Goal: Communication & Community: Answer question/provide support

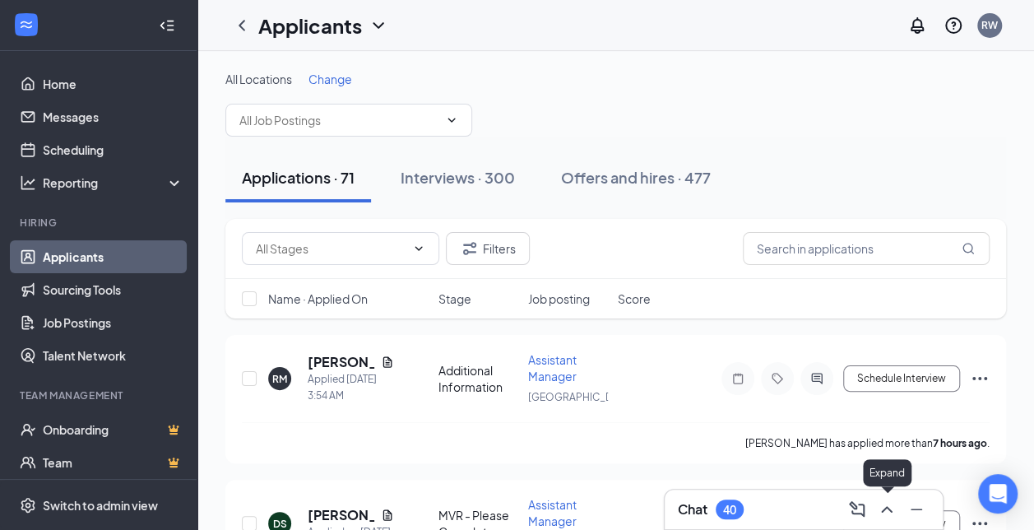
click at [884, 504] on icon "ChevronUp" at bounding box center [887, 509] width 20 height 20
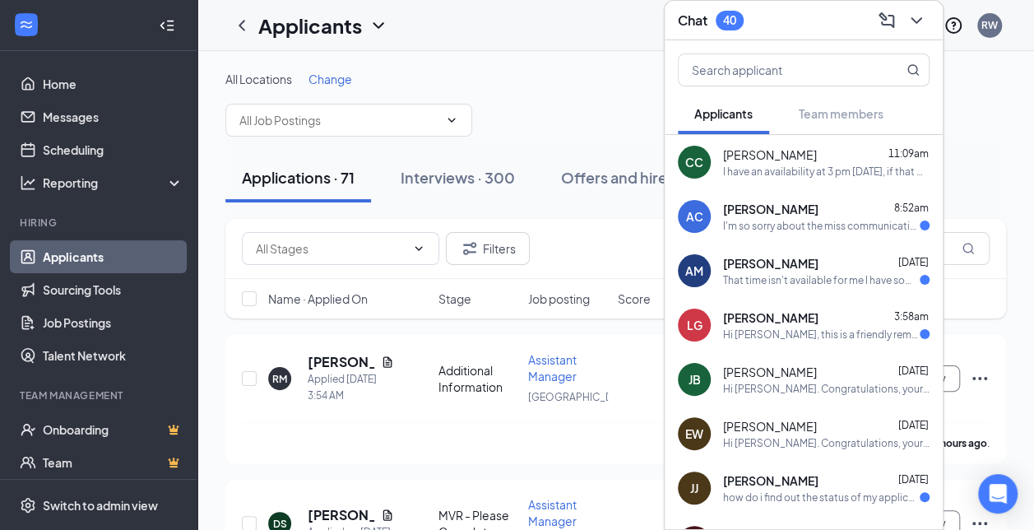
click at [815, 222] on div "I'm so sorry about the miss communication. My son was involved in a very bad ca…" at bounding box center [821, 226] width 197 height 14
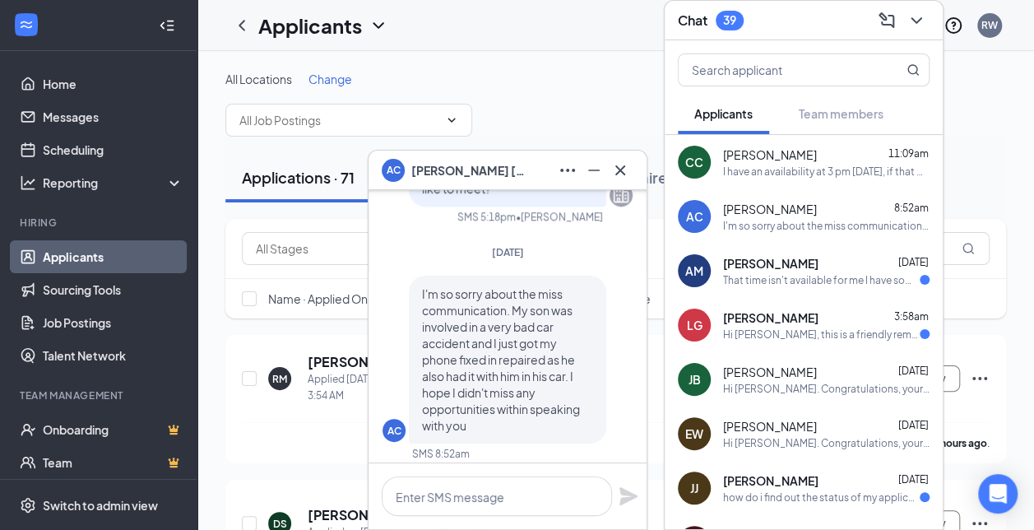
scroll to position [-5, 0]
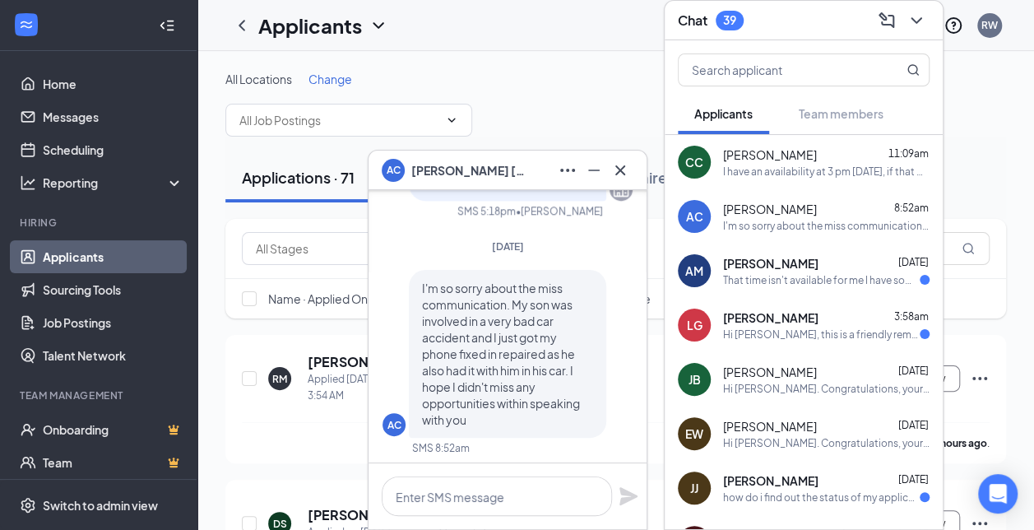
click at [819, 262] on span "[PERSON_NAME]" at bounding box center [770, 263] width 95 height 16
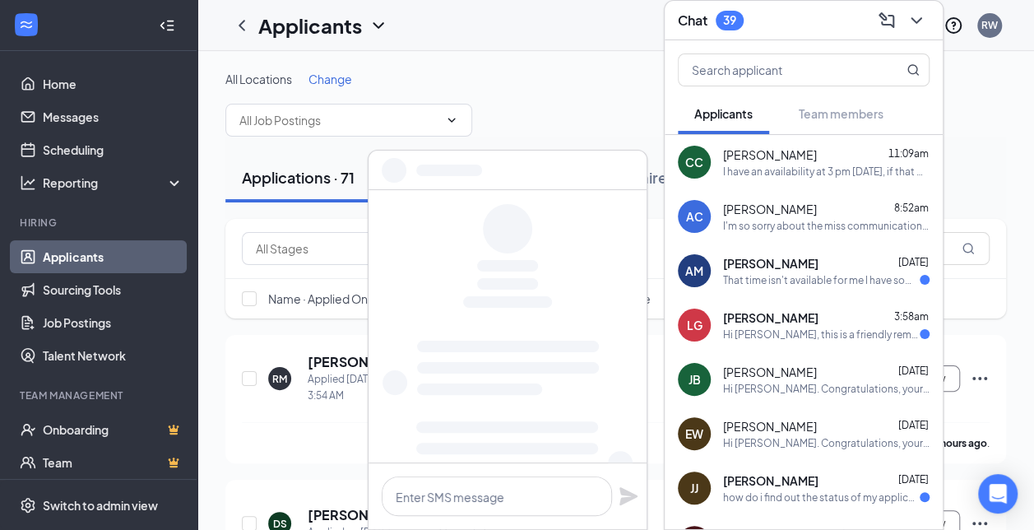
scroll to position [0, 0]
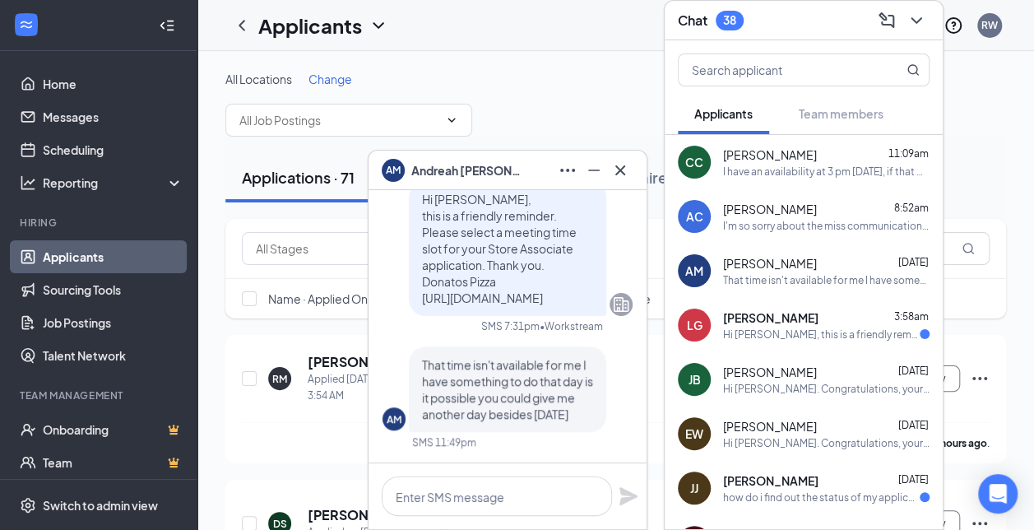
click at [796, 324] on div "[PERSON_NAME] 3:58am" at bounding box center [826, 317] width 207 height 16
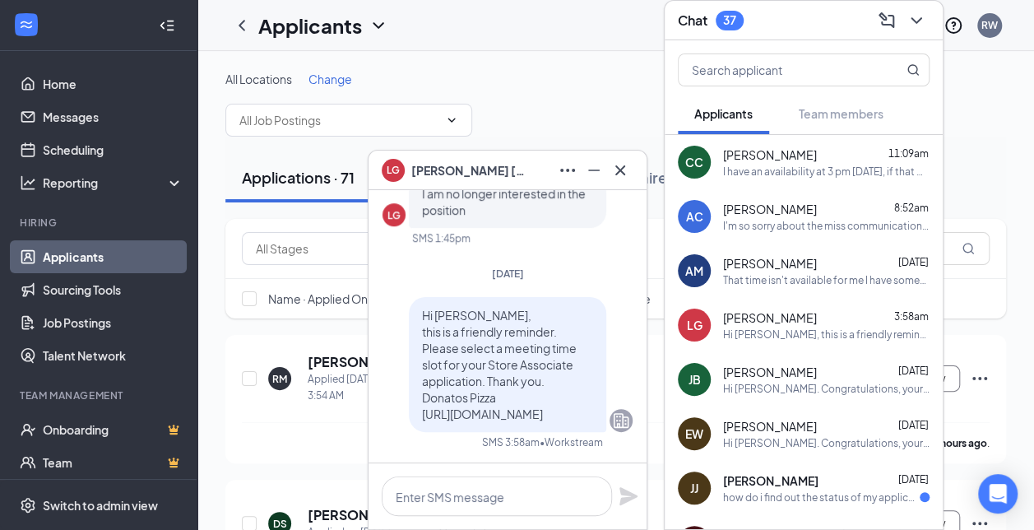
click at [787, 499] on div "how do i find out the status of my application?" at bounding box center [821, 497] width 197 height 14
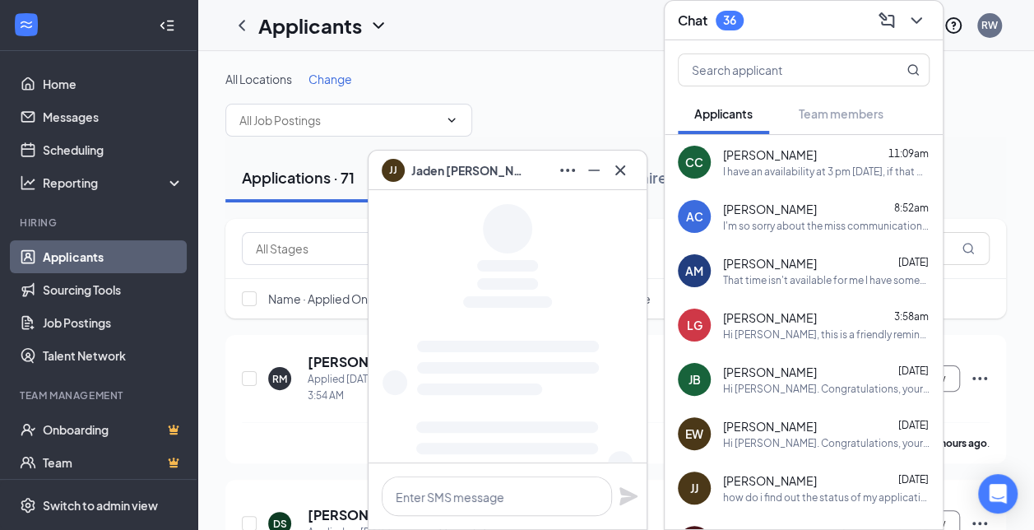
click at [787, 499] on div "how do i find out the status of my application?" at bounding box center [826, 497] width 207 height 14
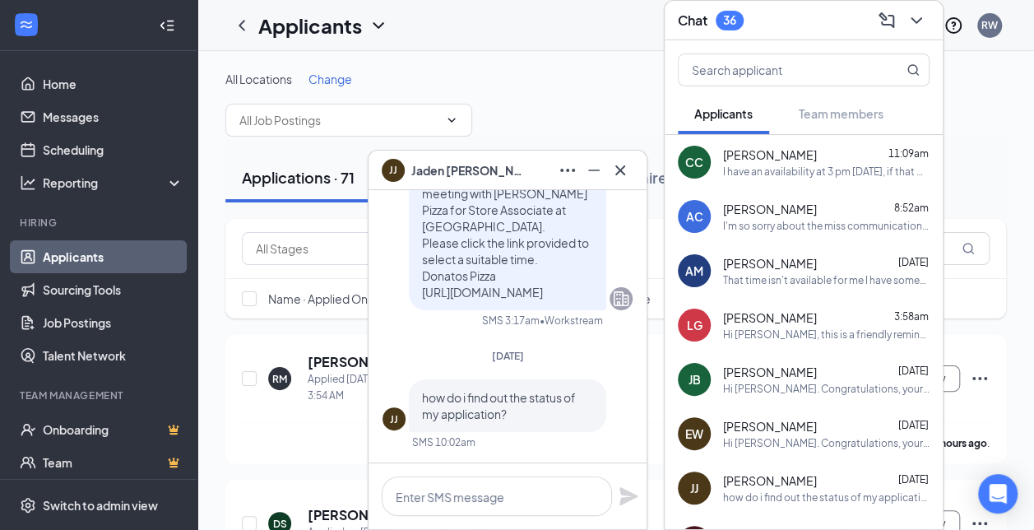
drag, startPoint x: 930, startPoint y: 331, endPoint x: 936, endPoint y: 368, distance: 37.5
click at [936, 368] on div "CC [PERSON_NAME] 11:09am I have an availability at 3 pm [DATE], if that will wo…" at bounding box center [804, 332] width 278 height 394
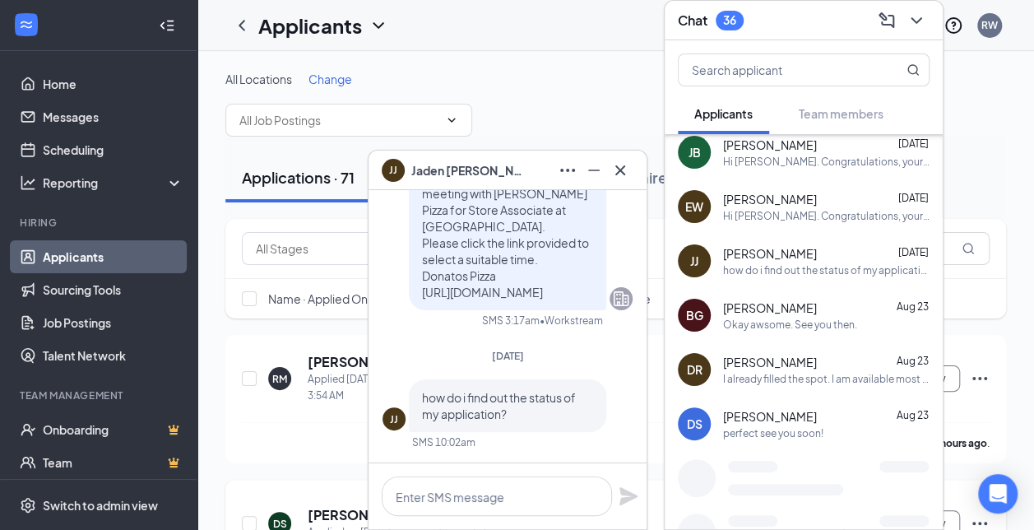
scroll to position [224, 0]
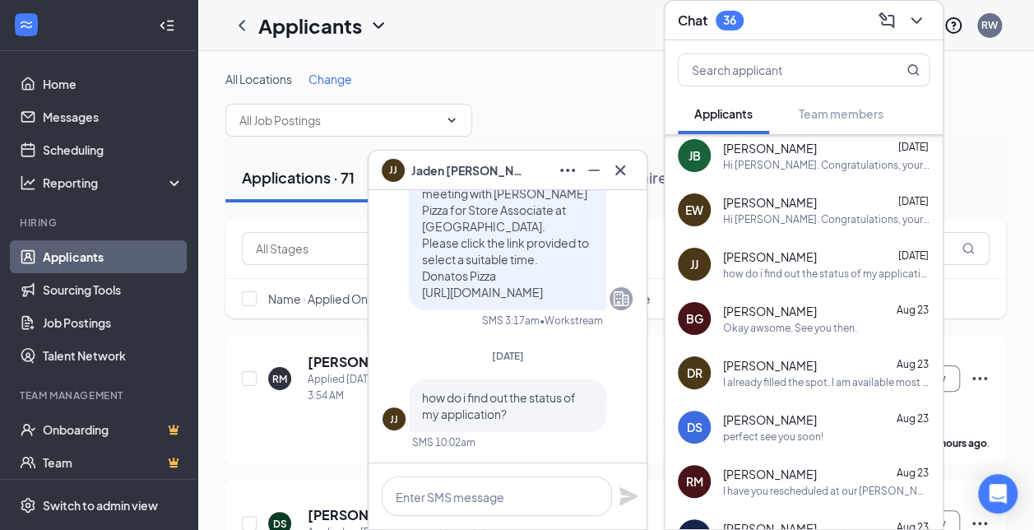
click at [833, 336] on div "BG [PERSON_NAME] [DATE] Okay awsome. See you then." at bounding box center [804, 318] width 278 height 54
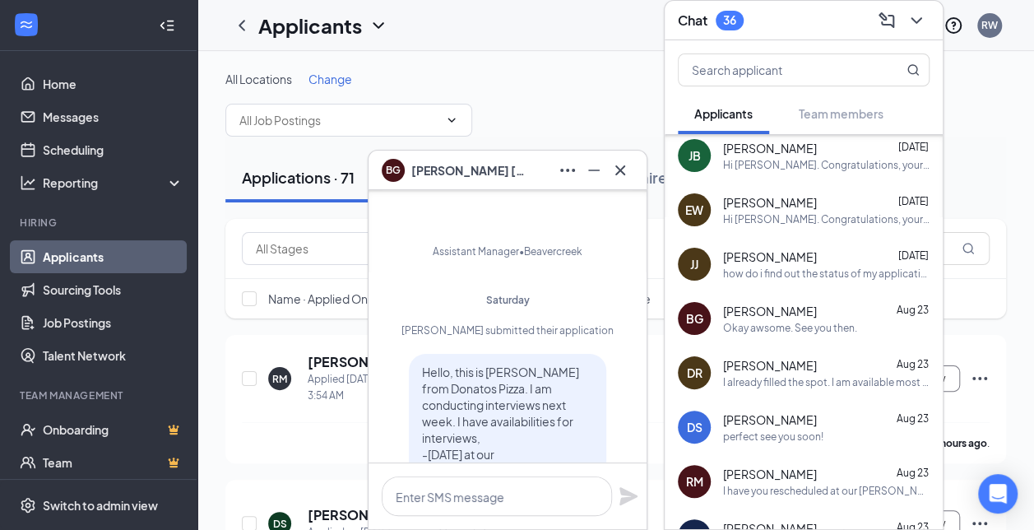
scroll to position [-805, 0]
click at [623, 171] on icon "Cross" at bounding box center [621, 170] width 20 height 20
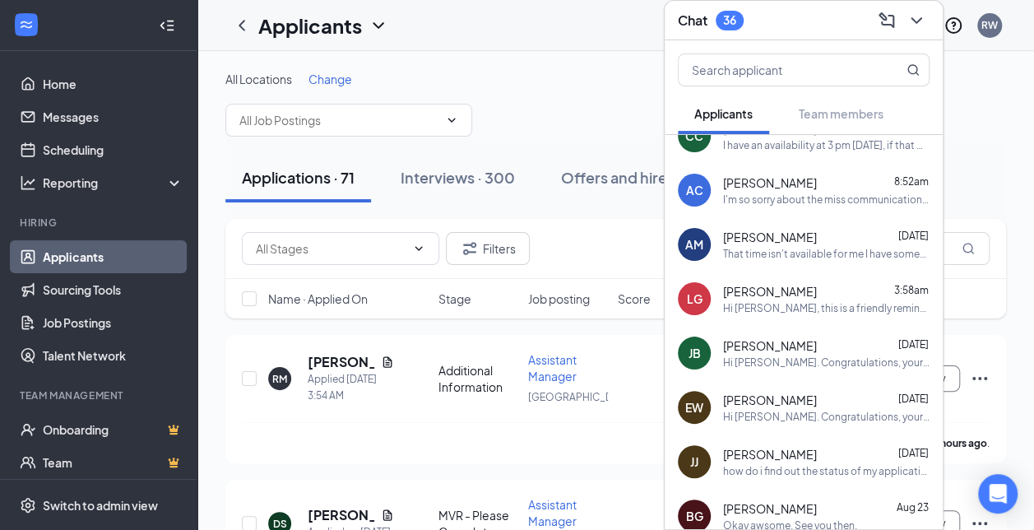
scroll to position [0, 0]
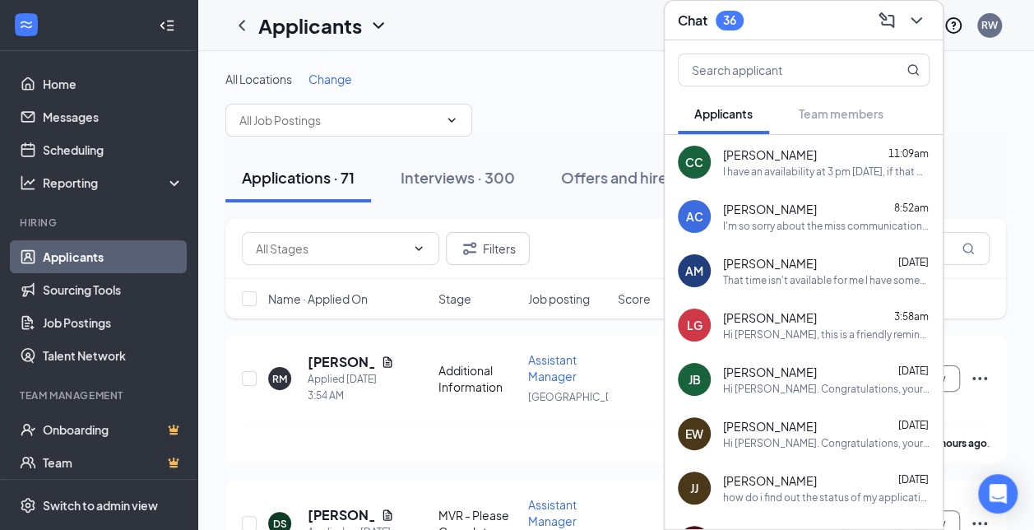
click at [812, 169] on div "I have an availability at 3 pm [DATE], if that will work for you?" at bounding box center [826, 172] width 207 height 14
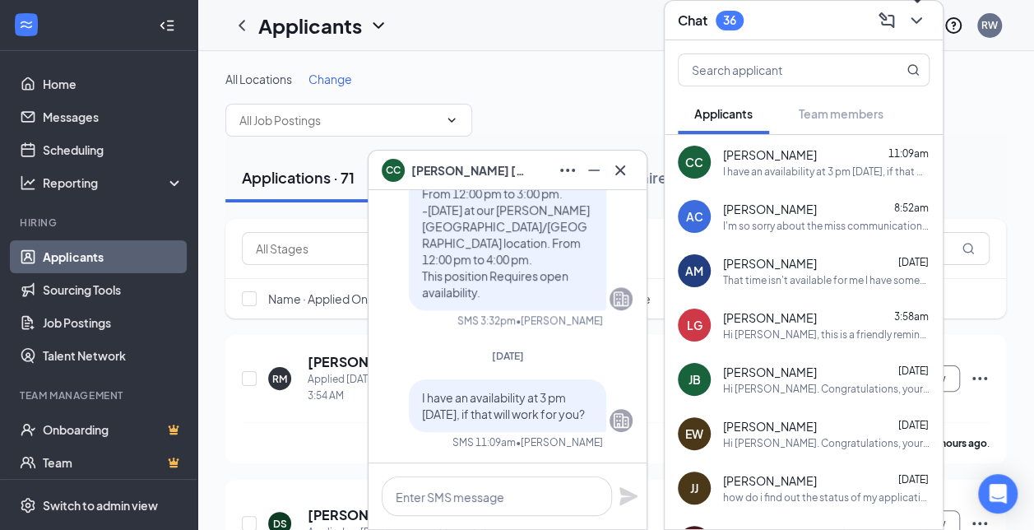
click at [916, 23] on icon "ChevronDown" at bounding box center [917, 21] width 20 height 20
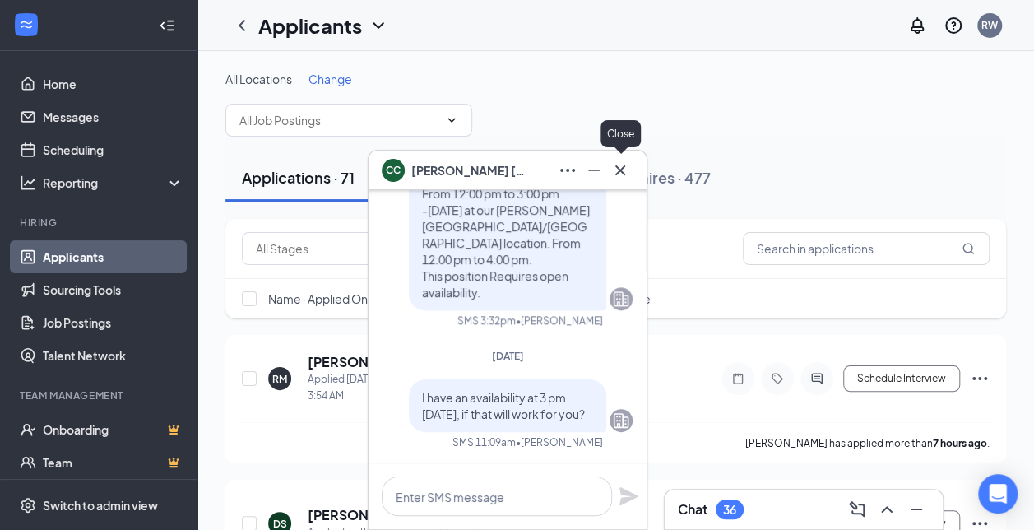
click at [620, 175] on icon "Cross" at bounding box center [621, 170] width 20 height 20
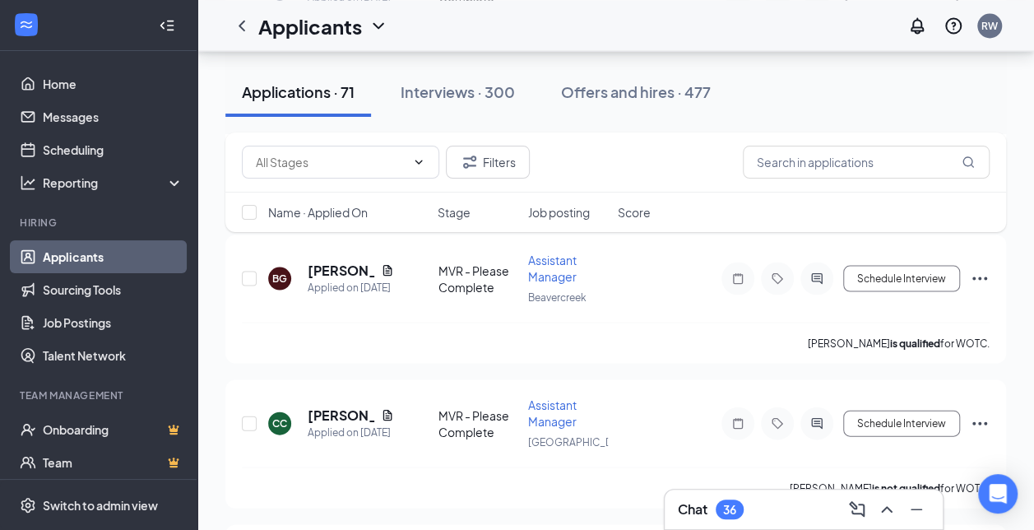
scroll to position [1558, 0]
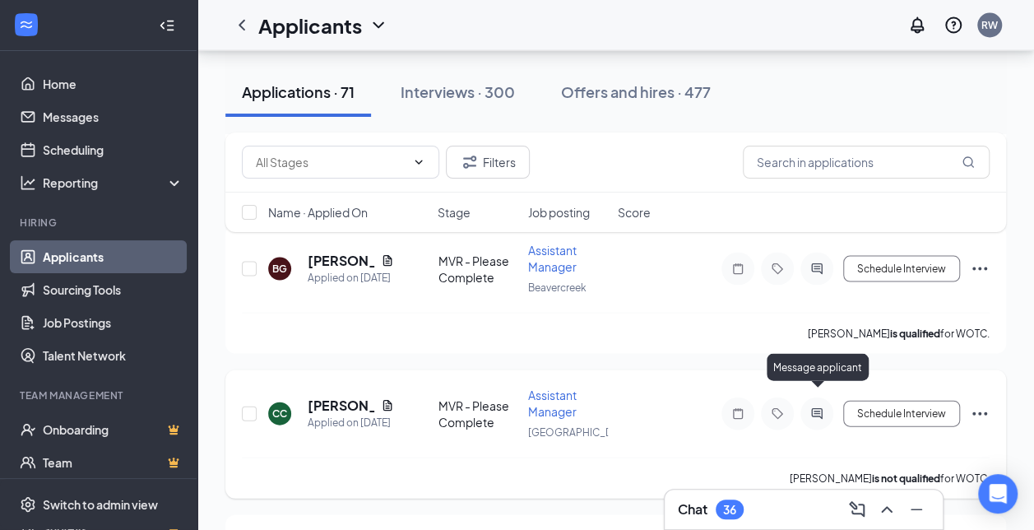
click at [833, 397] on div at bounding box center [817, 413] width 33 height 33
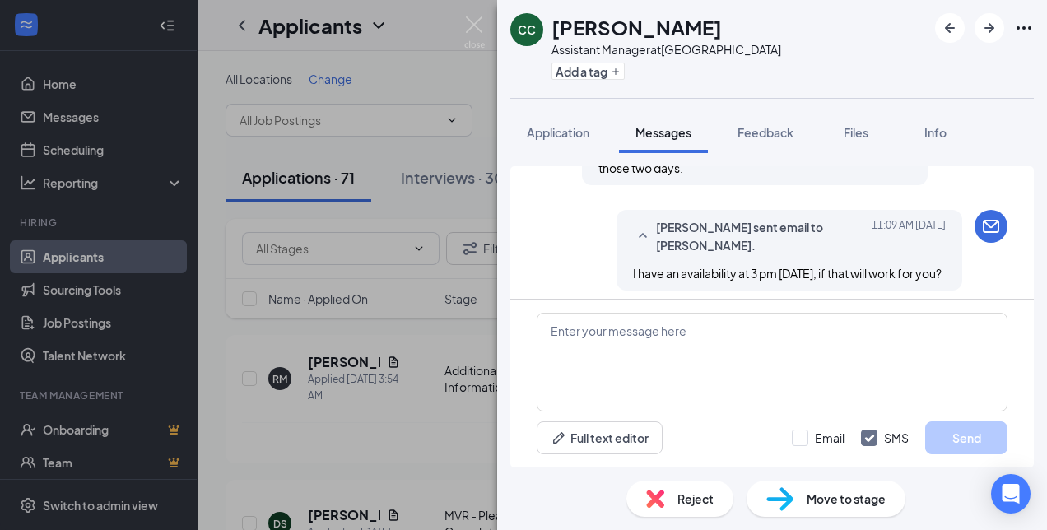
scroll to position [1168, 0]
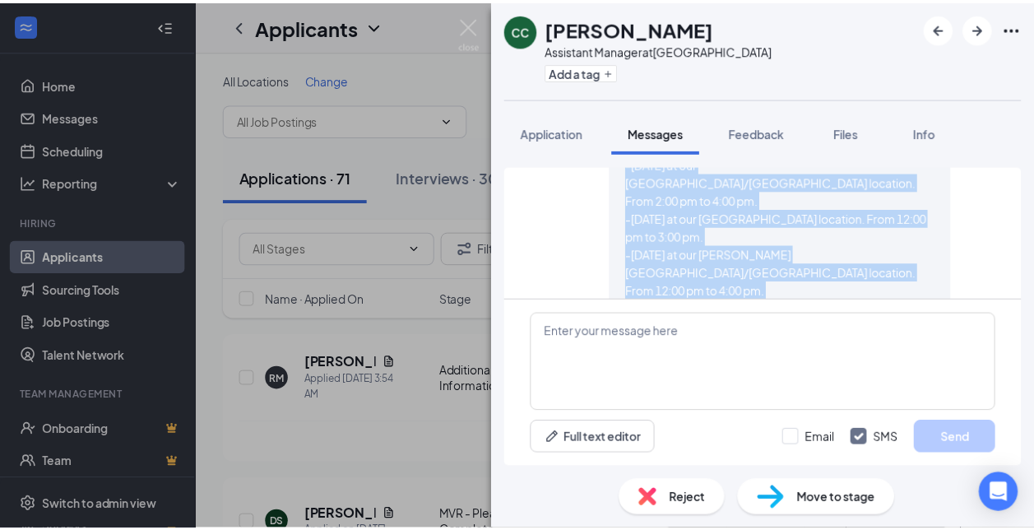
scroll to position [737, 0]
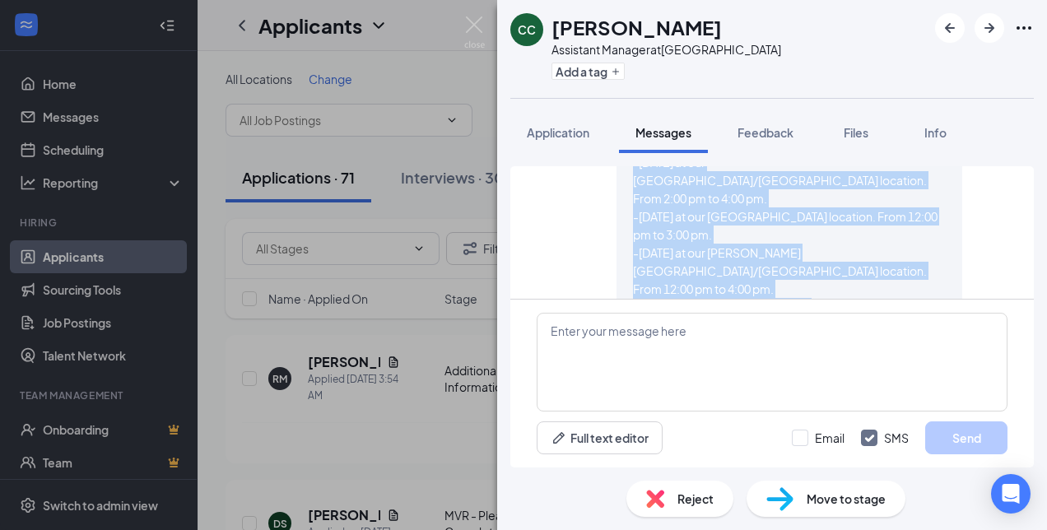
drag, startPoint x: 620, startPoint y: 178, endPoint x: 839, endPoint y: 245, distance: 229.0
click at [839, 245] on div "[PERSON_NAME] sent SMS to [PERSON_NAME]. [DATE] Hello, this is [PERSON_NAME] fr…" at bounding box center [789, 184] width 346 height 280
drag, startPoint x: 839, startPoint y: 245, endPoint x: 820, endPoint y: 234, distance: 22.5
copy span "Hello, this is [PERSON_NAME] from Donatos Pizza. I am conducting interviews nex…"
click at [955, 39] on button "button" at bounding box center [950, 28] width 30 height 30
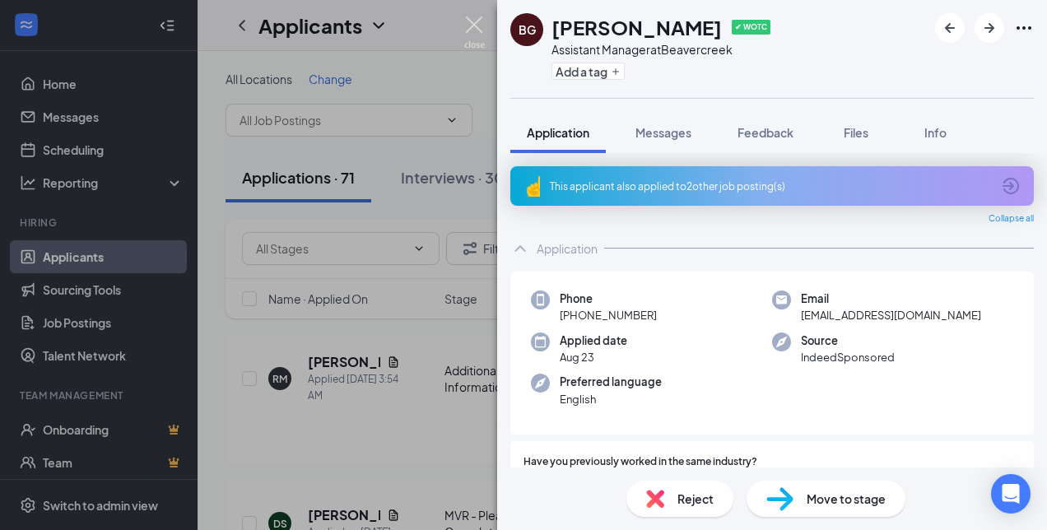
click at [468, 31] on img at bounding box center [474, 32] width 21 height 32
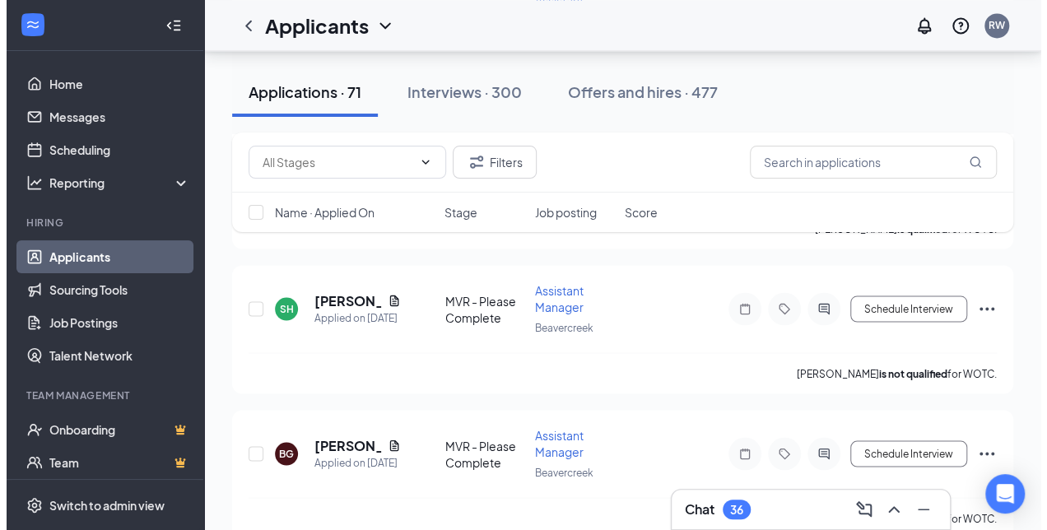
scroll to position [1356, 0]
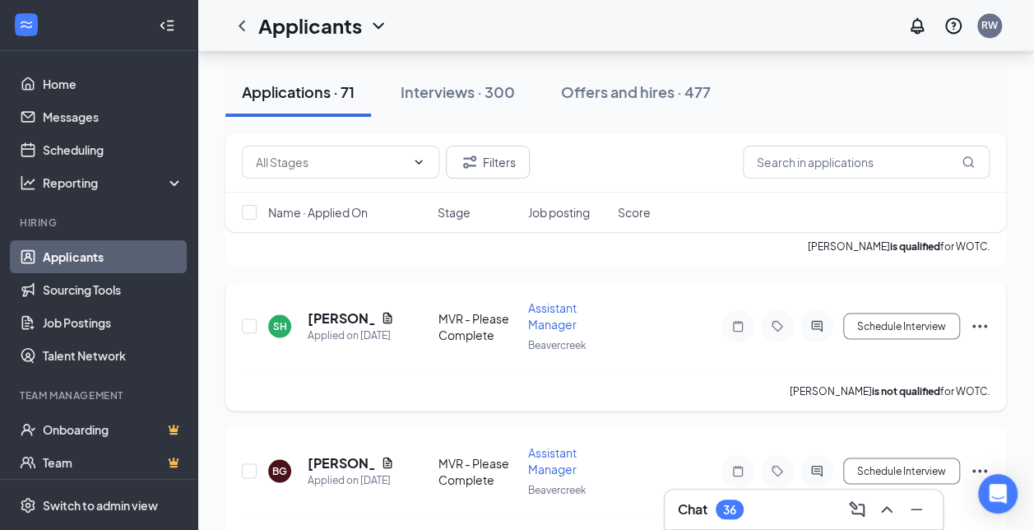
click at [815, 319] on div at bounding box center [817, 325] width 33 height 33
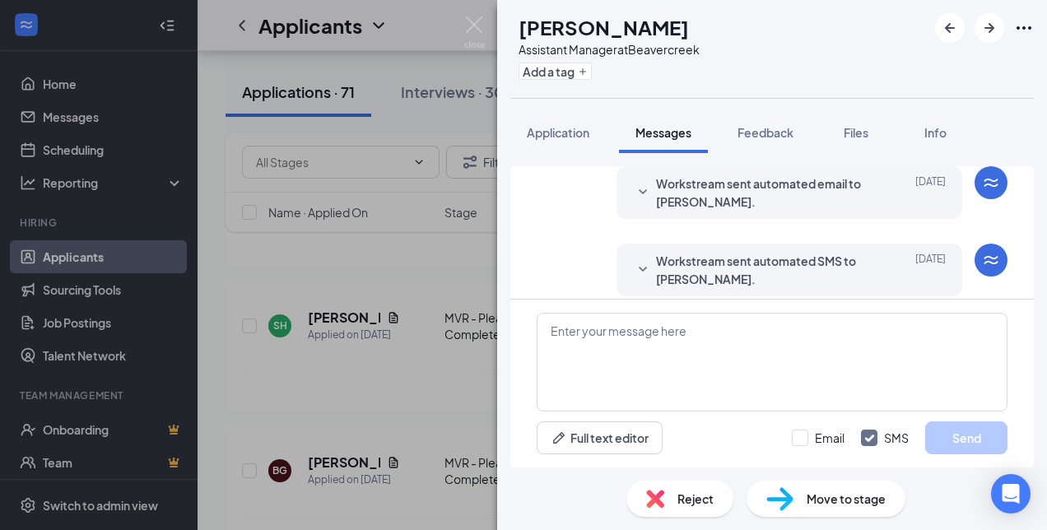
scroll to position [242, 0]
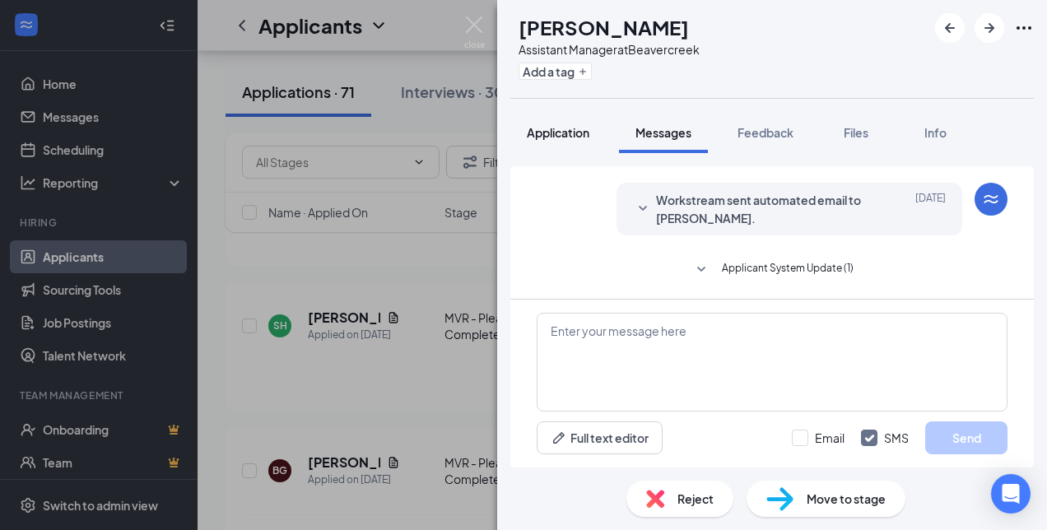
click at [553, 130] on span "Application" at bounding box center [558, 132] width 63 height 15
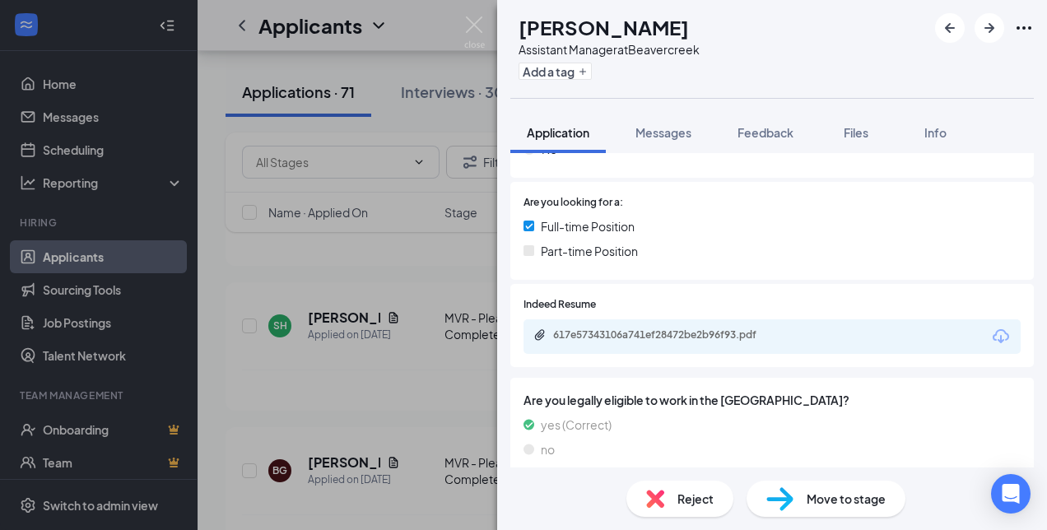
scroll to position [308, 0]
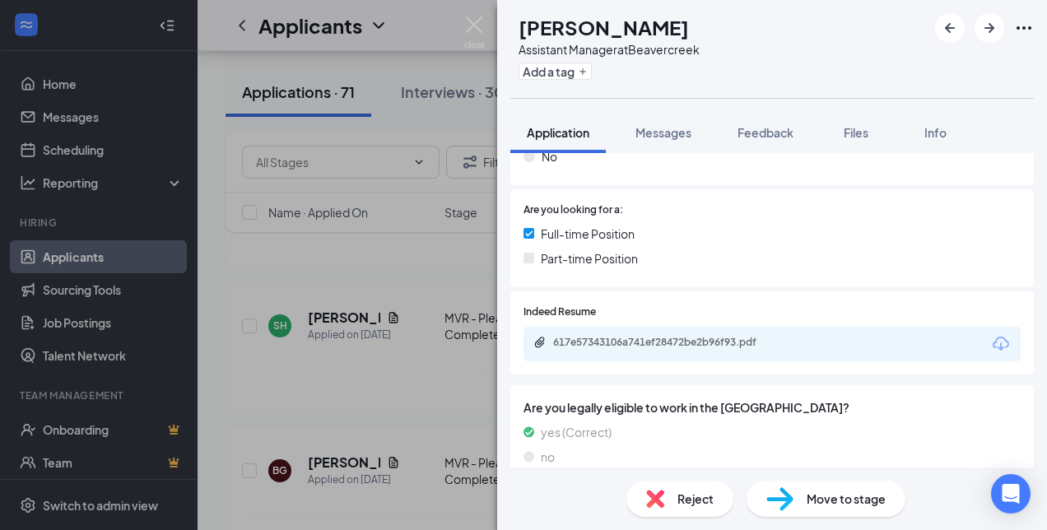
click at [996, 341] on icon "Download" at bounding box center [1001, 344] width 20 height 20
click at [679, 132] on span "Messages" at bounding box center [663, 132] width 56 height 15
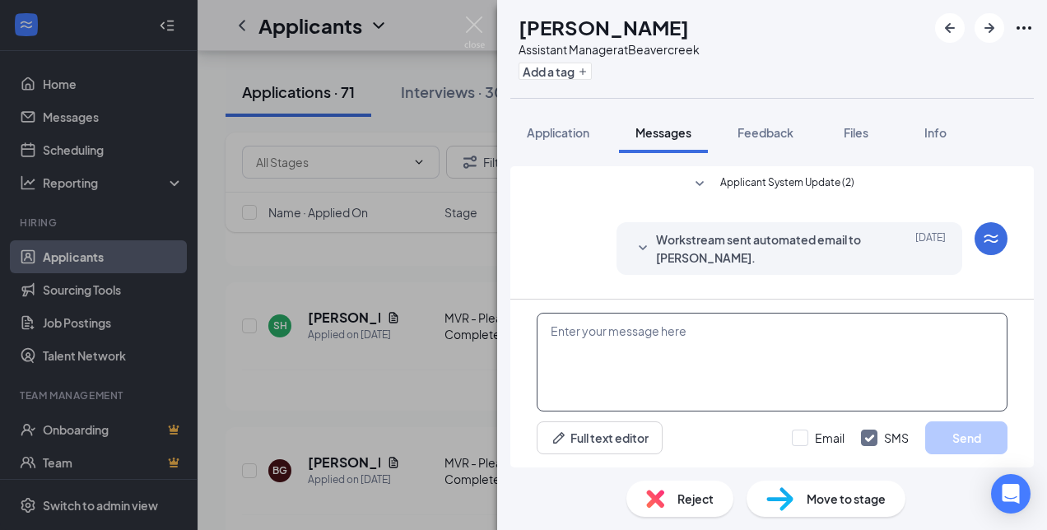
click at [637, 360] on textarea at bounding box center [771, 362] width 471 height 99
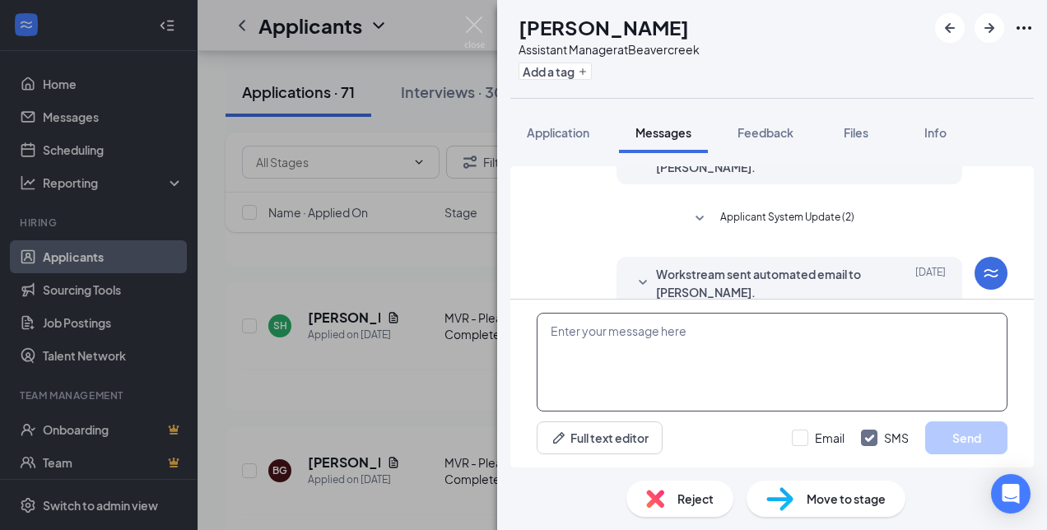
scroll to position [242, 0]
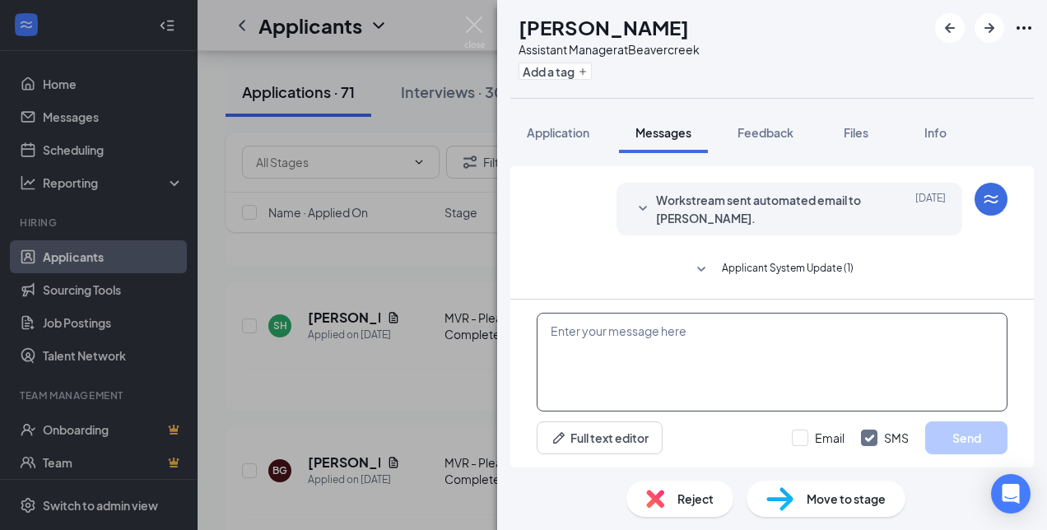
paste textarea "Hello, this is [PERSON_NAME] from Donatos Pizza. I am conducting interviews nex…"
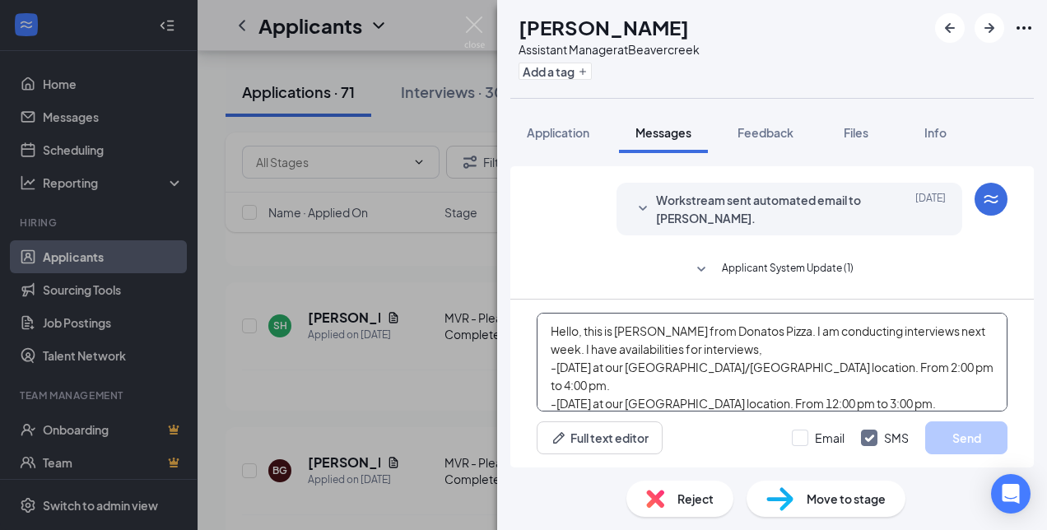
scroll to position [72, 0]
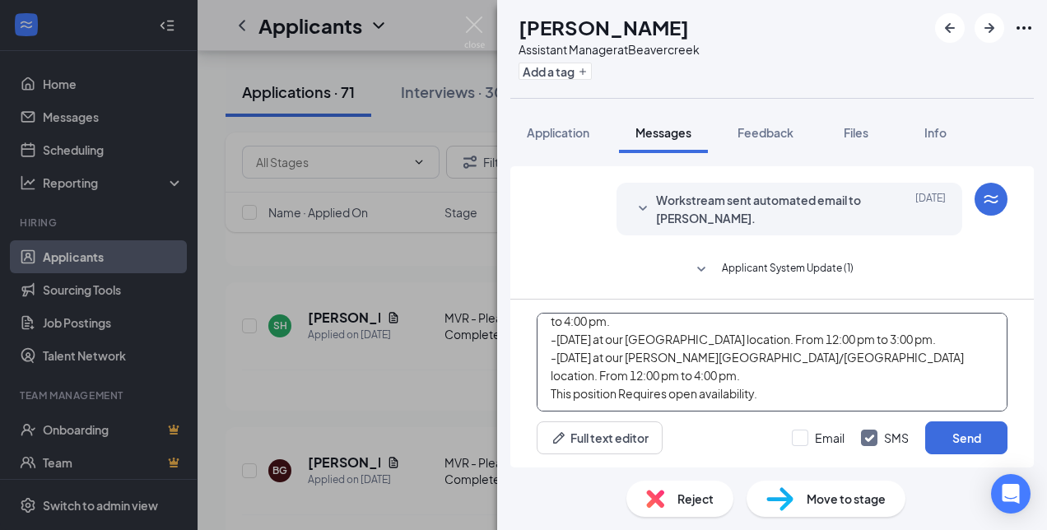
click at [681, 357] on textarea "Hello, this is [PERSON_NAME] from Donatos Pizza. I am conducting interviews nex…" at bounding box center [771, 362] width 471 height 99
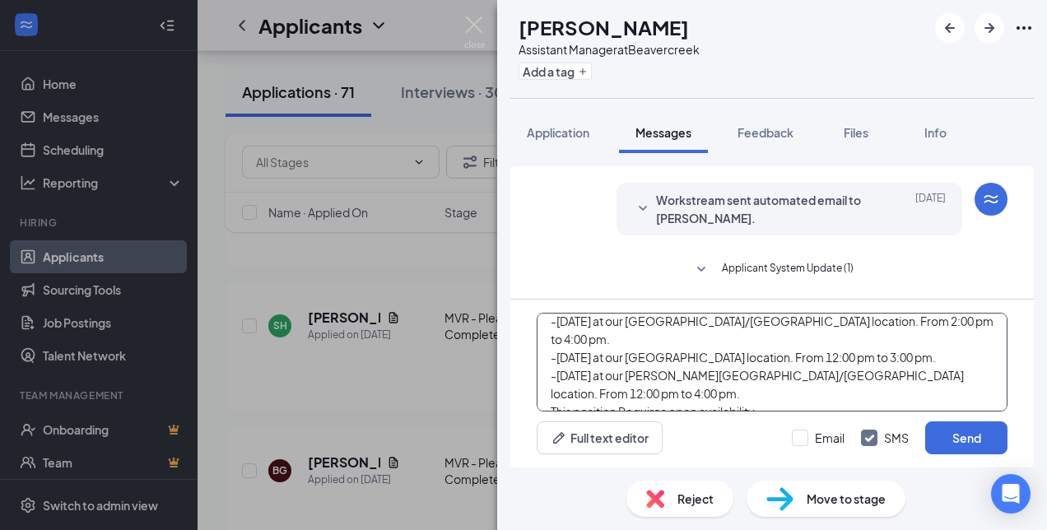
scroll to position [28, 0]
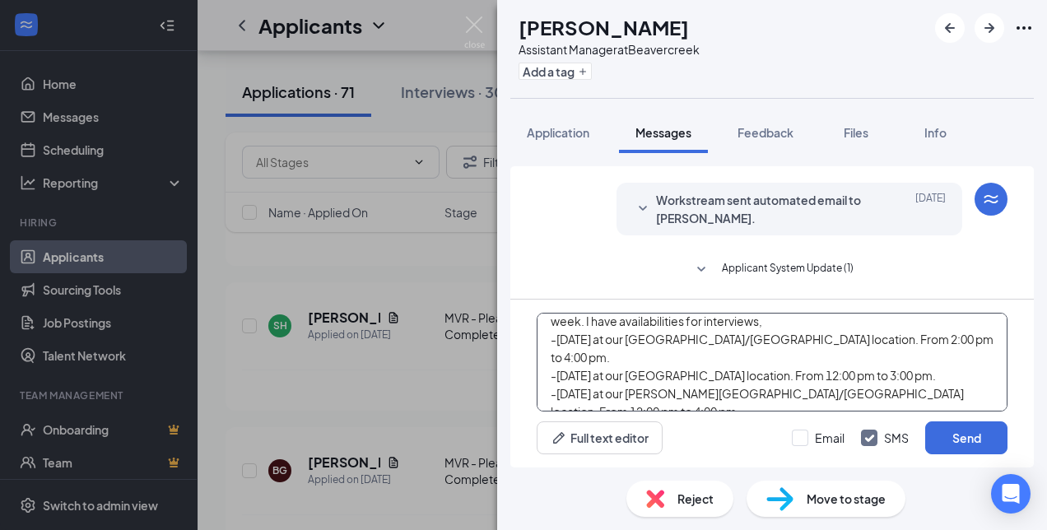
click at [574, 358] on textarea "Hello, this is [PERSON_NAME] from Donatos Pizza. I am conducting interviews nex…" at bounding box center [771, 362] width 471 height 99
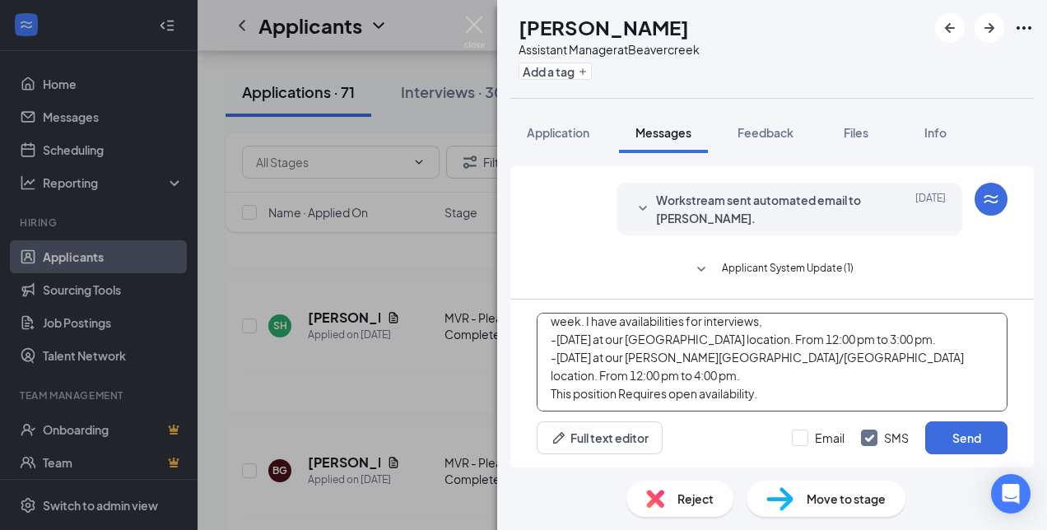
scroll to position [10, 0]
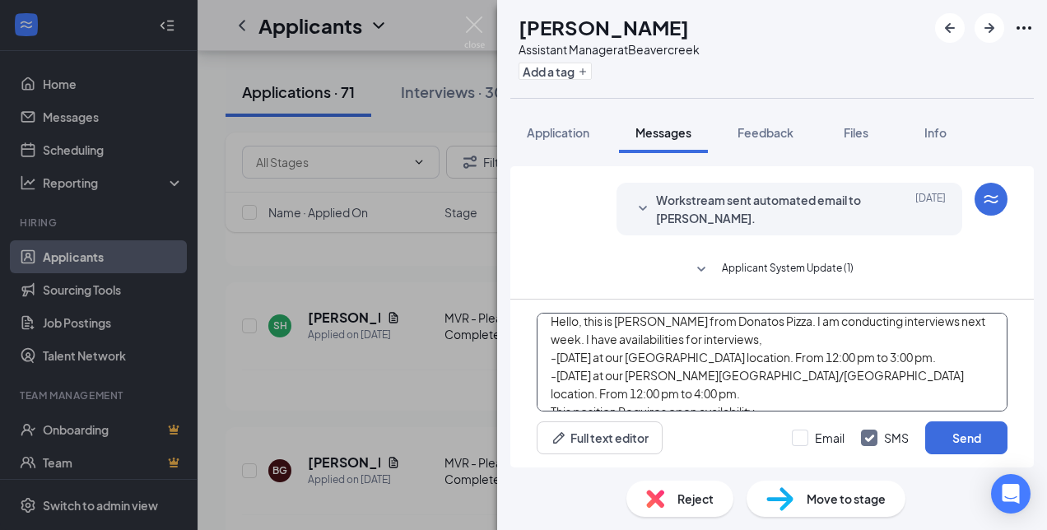
click at [896, 359] on textarea "Hello, this is [PERSON_NAME] from Donatos Pizza. I am conducting interviews nex…" at bounding box center [771, 362] width 471 height 99
click at [838, 339] on textarea "Hello, this is [PERSON_NAME] from Donatos Pizza. I am conducting interviews nex…" at bounding box center [771, 362] width 471 height 99
type textarea "Hello, this is [PERSON_NAME] from Donatos Pizza. I am conducting interviews nex…"
click at [799, 439] on input "Email" at bounding box center [818, 437] width 53 height 16
checkbox input "true"
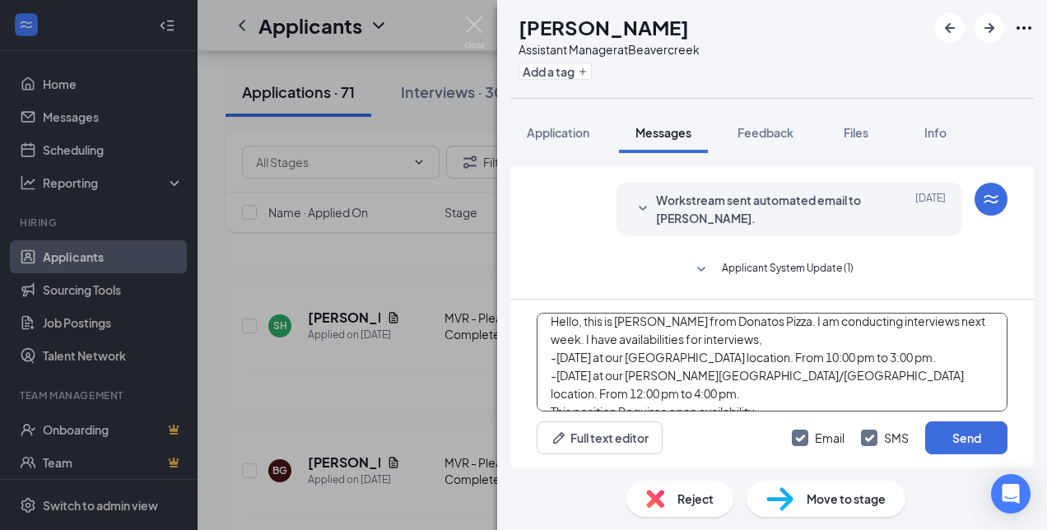
click at [974, 320] on textarea "Hello, this is [PERSON_NAME] from Donatos Pizza. I am conducting interviews nex…" at bounding box center [771, 362] width 471 height 99
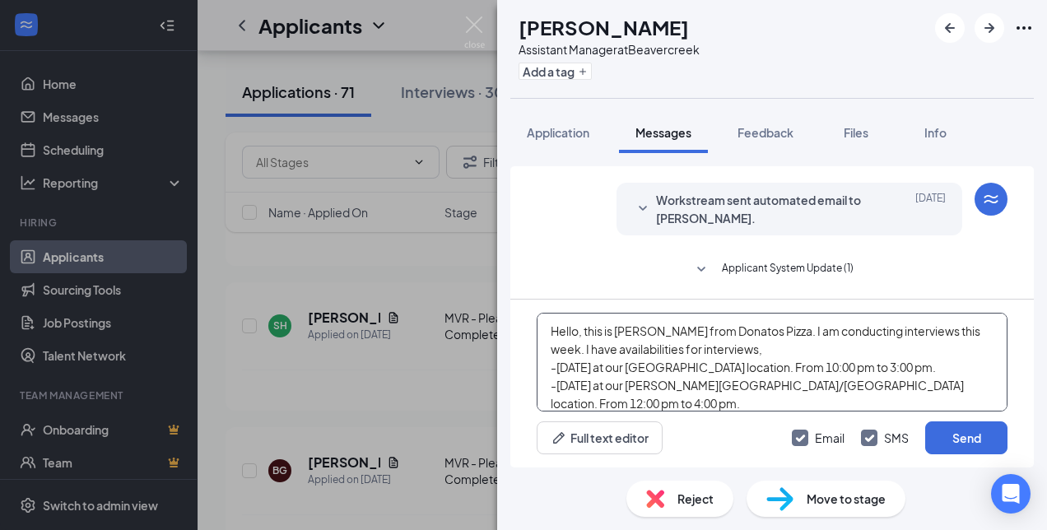
scroll to position [45, 0]
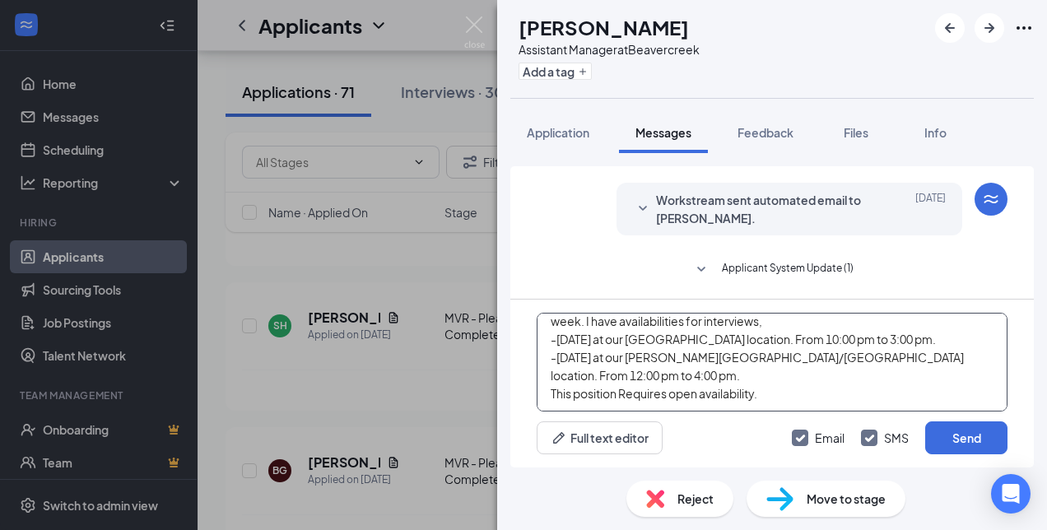
drag, startPoint x: 548, startPoint y: 327, endPoint x: 844, endPoint y: 436, distance: 315.5
click at [844, 436] on div "Hello, this is [PERSON_NAME] from Donatos Pizza. I am conducting interviews thi…" at bounding box center [771, 383] width 523 height 168
click at [798, 393] on textarea "Hello, this is [PERSON_NAME] from Donatos Pizza. I am conducting interviews thi…" at bounding box center [771, 362] width 471 height 99
type textarea "Hello, this is [PERSON_NAME] from Donatos Pizza. I am conducting interviews thi…"
click at [966, 435] on button "Send" at bounding box center [966, 437] width 82 height 33
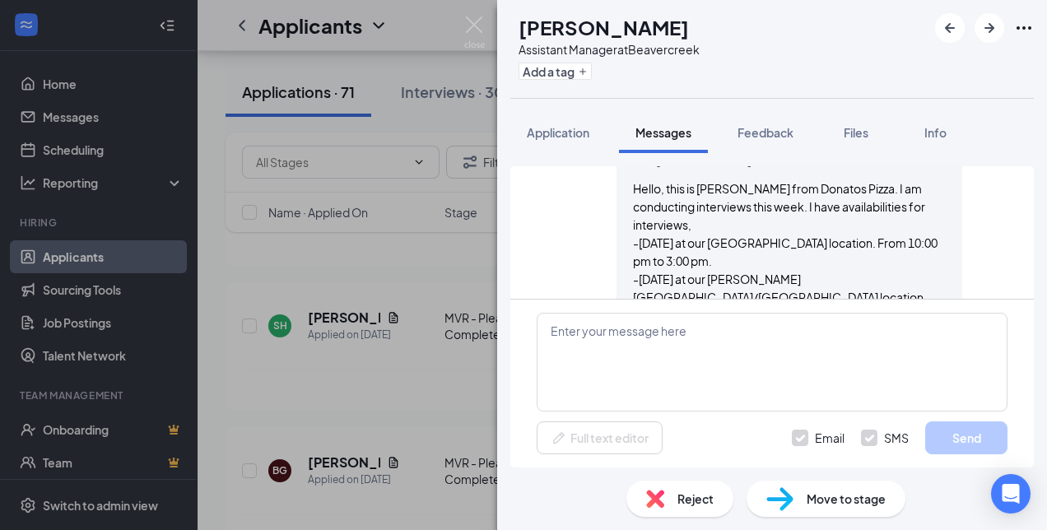
scroll to position [474, 0]
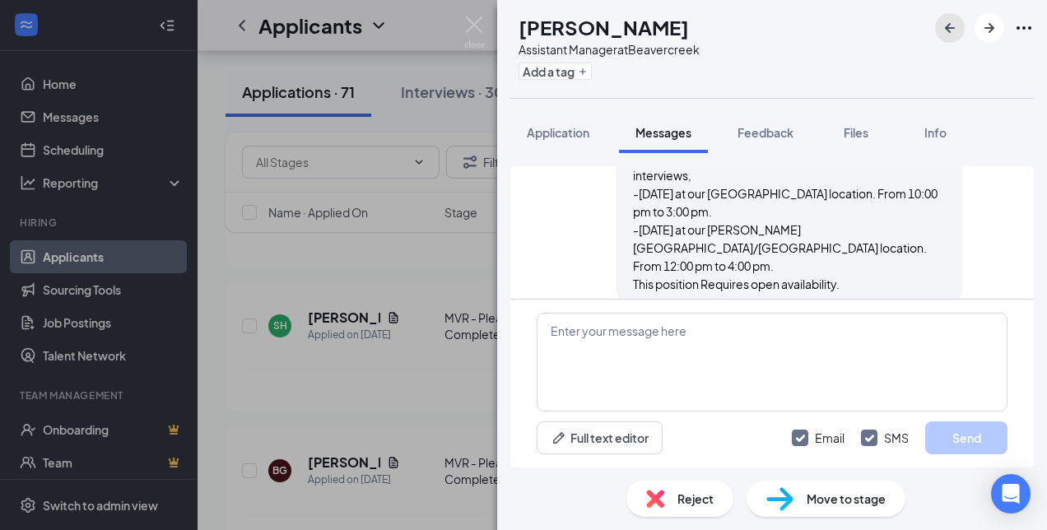
click at [950, 22] on icon "ArrowLeftNew" at bounding box center [950, 28] width 20 height 20
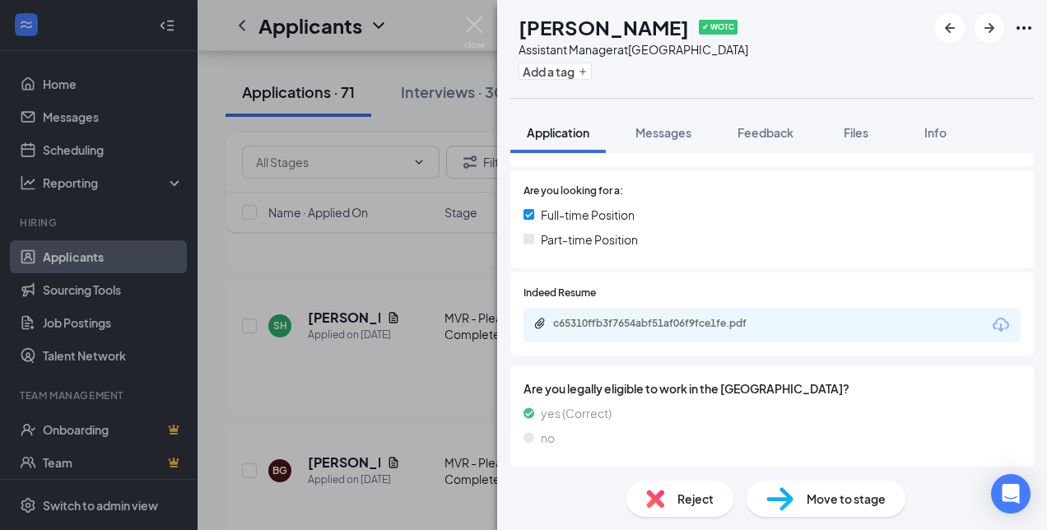
scroll to position [335, 0]
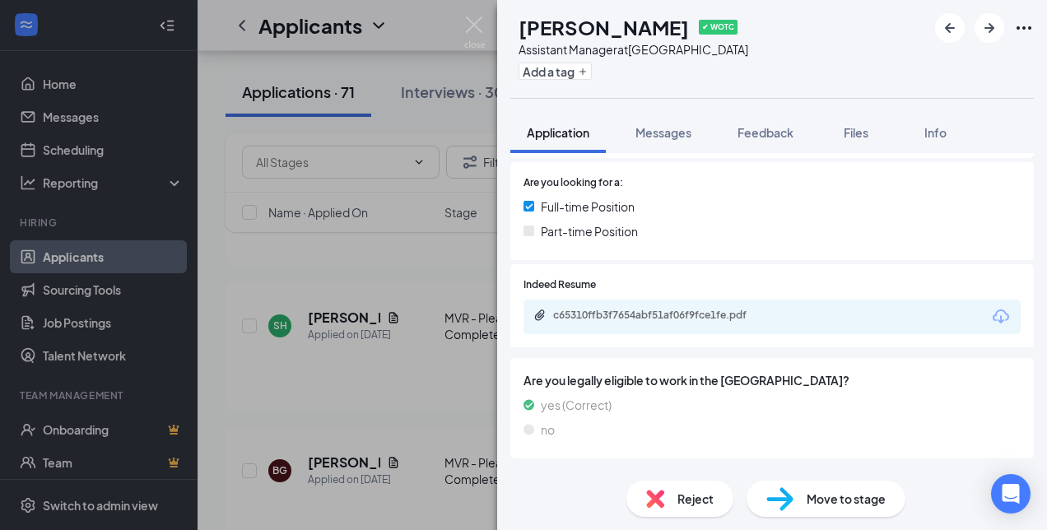
click at [991, 318] on icon "Download" at bounding box center [1001, 317] width 20 height 20
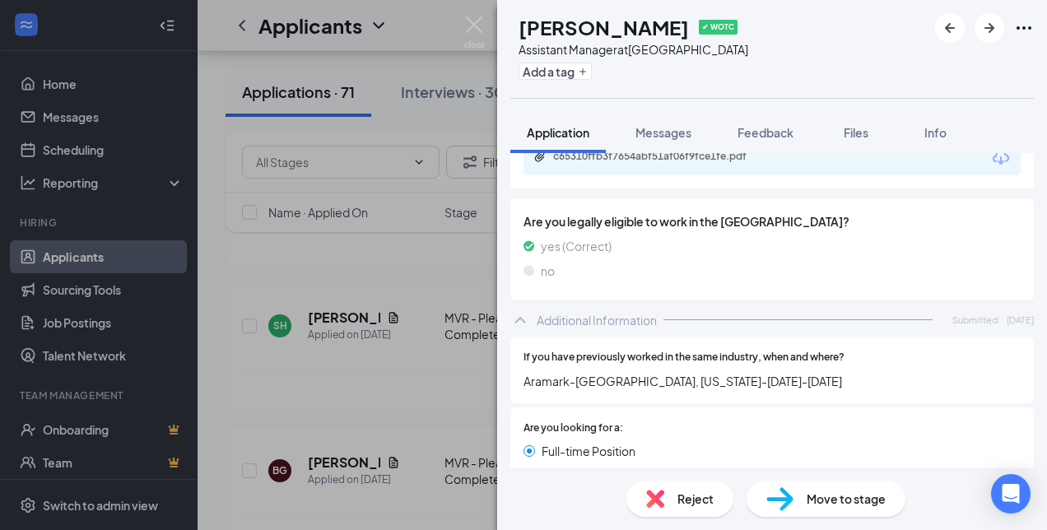
scroll to position [377, 0]
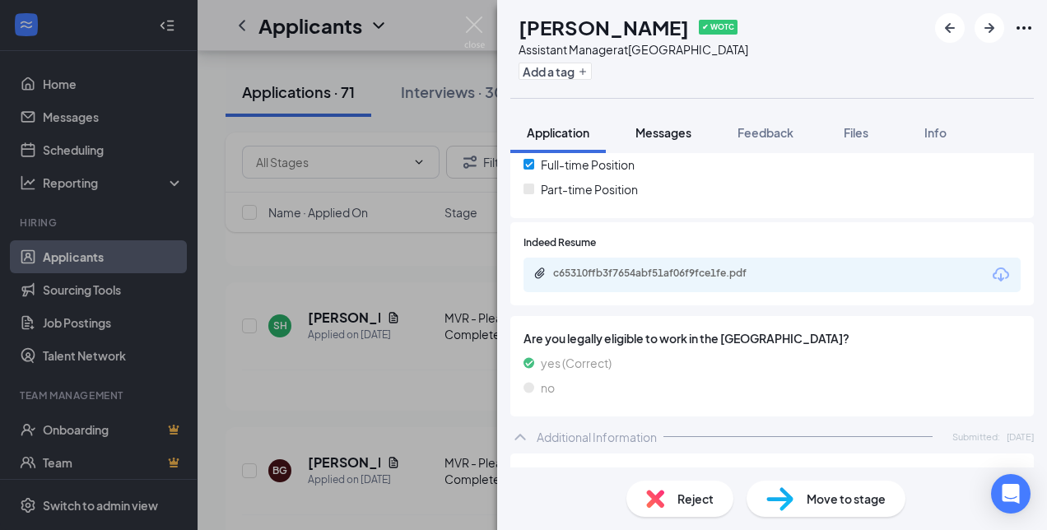
click at [689, 135] on span "Messages" at bounding box center [663, 132] width 56 height 15
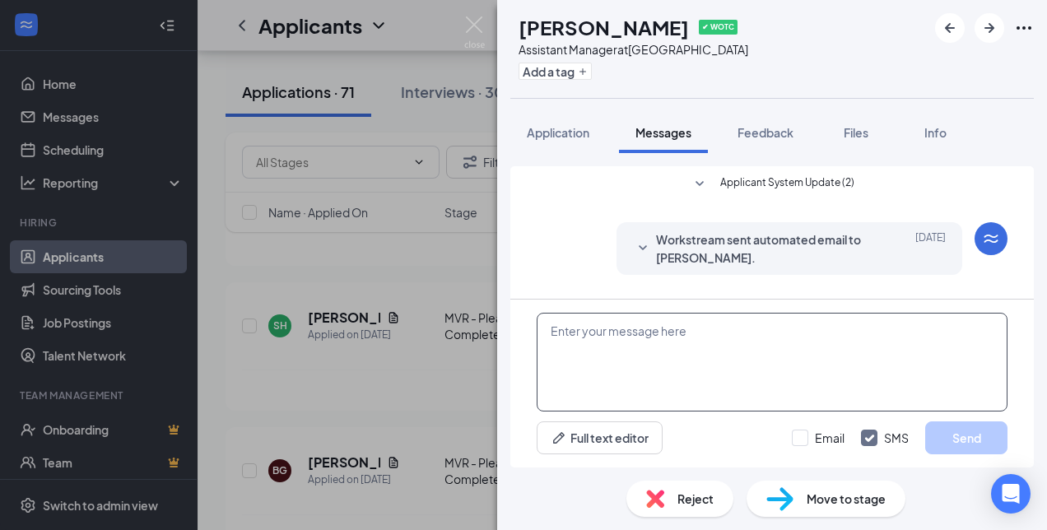
scroll to position [397, 0]
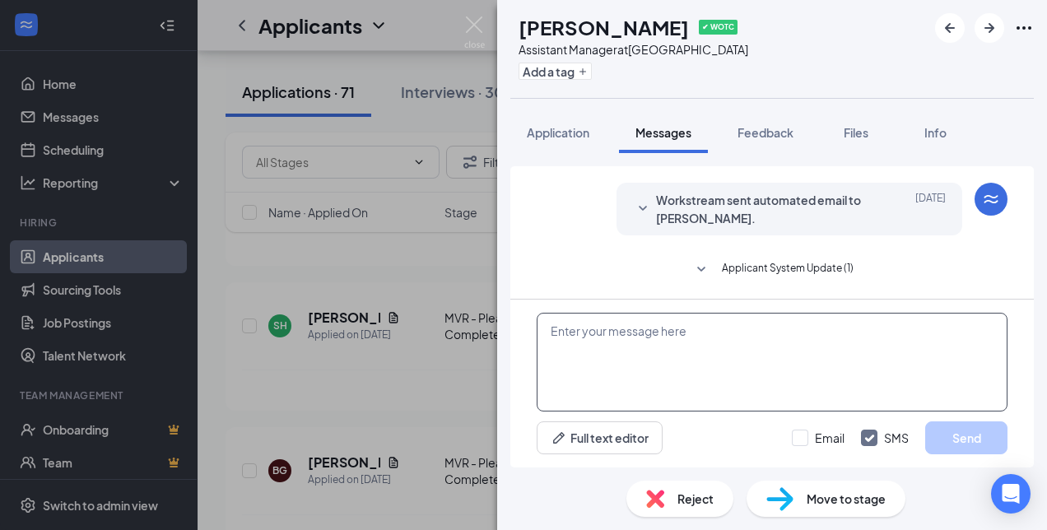
click at [645, 332] on textarea at bounding box center [771, 362] width 471 height 99
paste textarea "Hello, this is [PERSON_NAME] from Donatos Pizza. I am conducting interviews thi…"
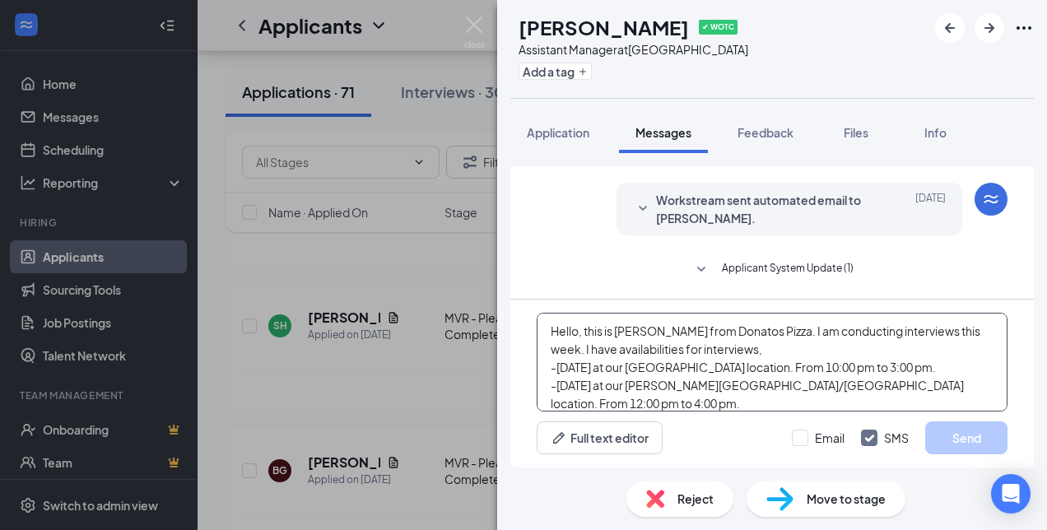
scroll to position [35, 0]
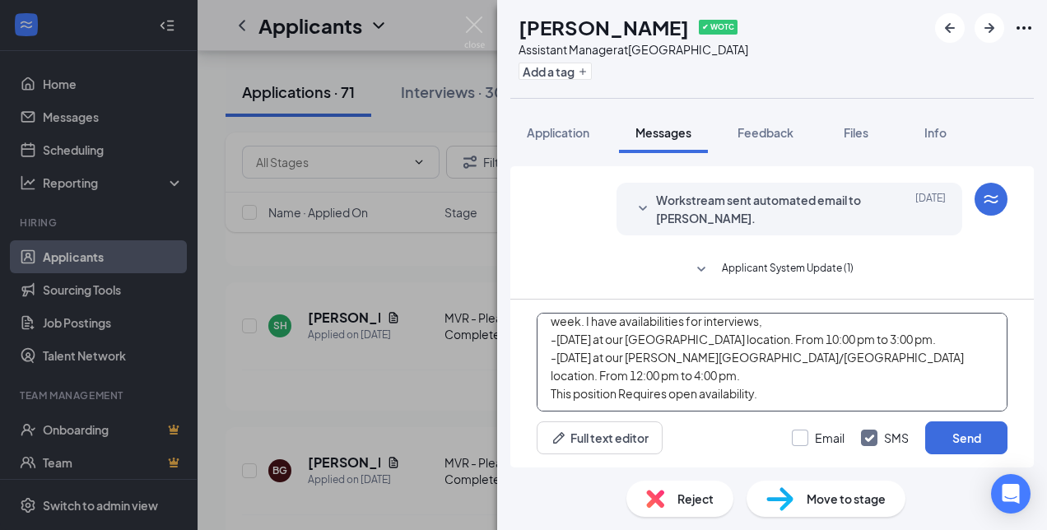
type textarea "Hello, this is [PERSON_NAME] from Donatos Pizza. I am conducting interviews thi…"
click at [795, 437] on input "Email" at bounding box center [818, 437] width 53 height 16
checkbox input "true"
click at [951, 439] on button "Send" at bounding box center [966, 437] width 82 height 33
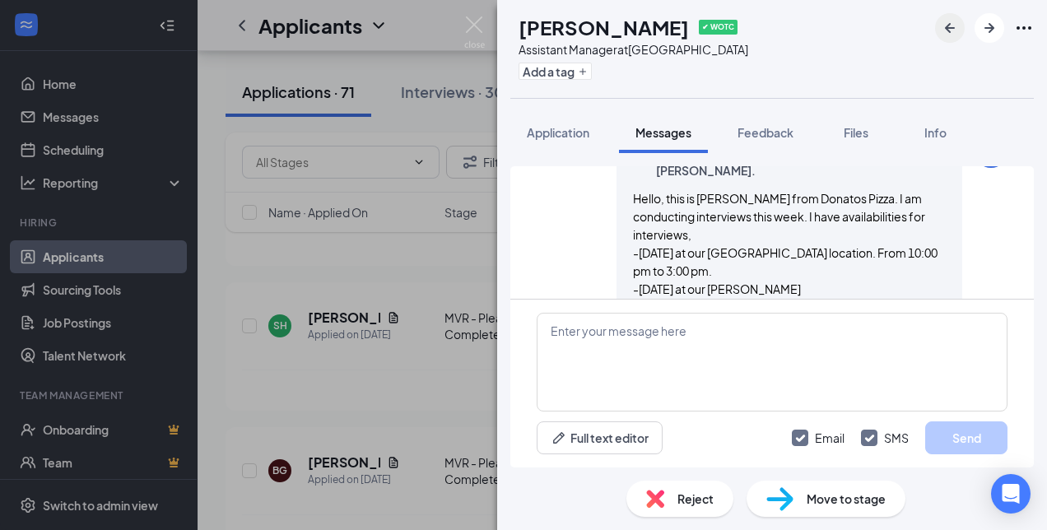
scroll to position [861, 0]
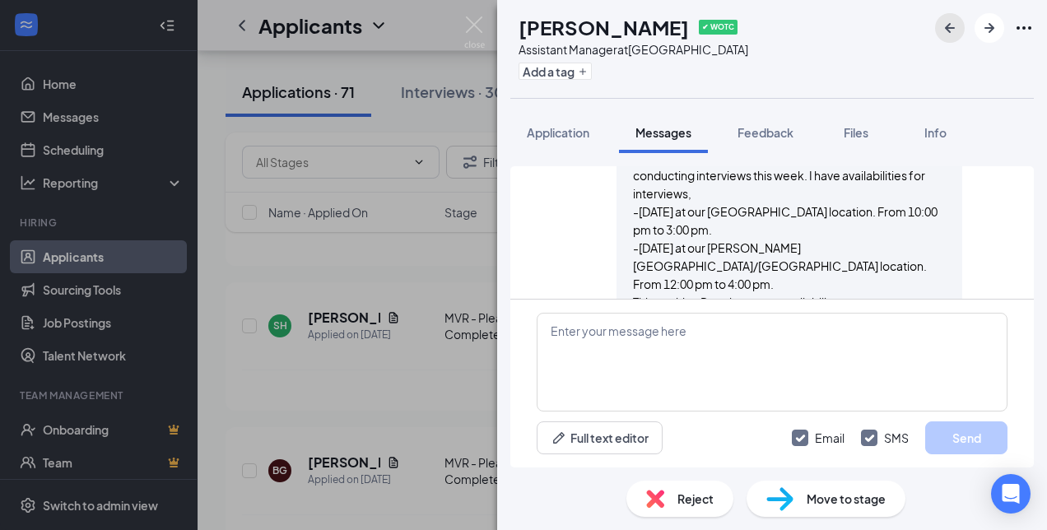
click at [954, 28] on icon "ArrowLeftNew" at bounding box center [950, 28] width 20 height 20
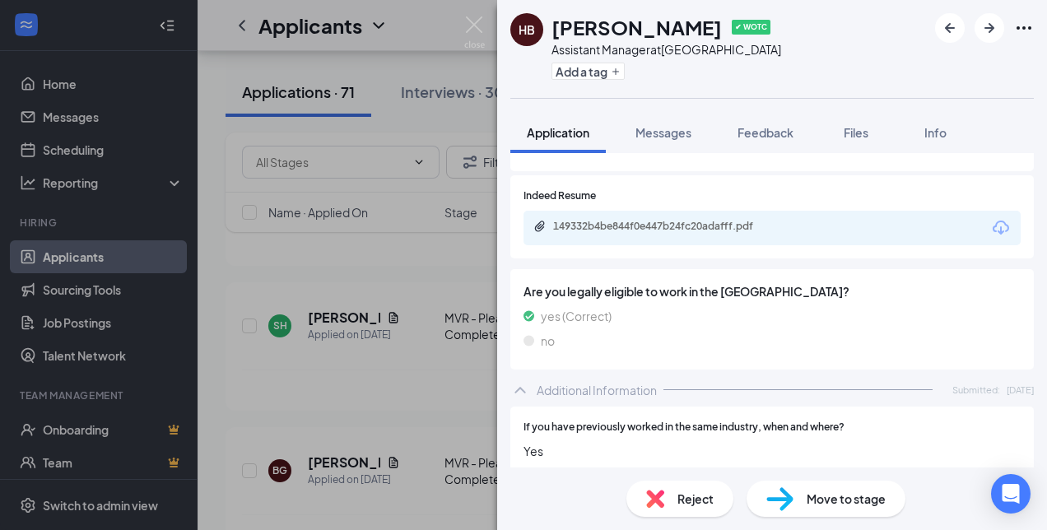
scroll to position [257, 0]
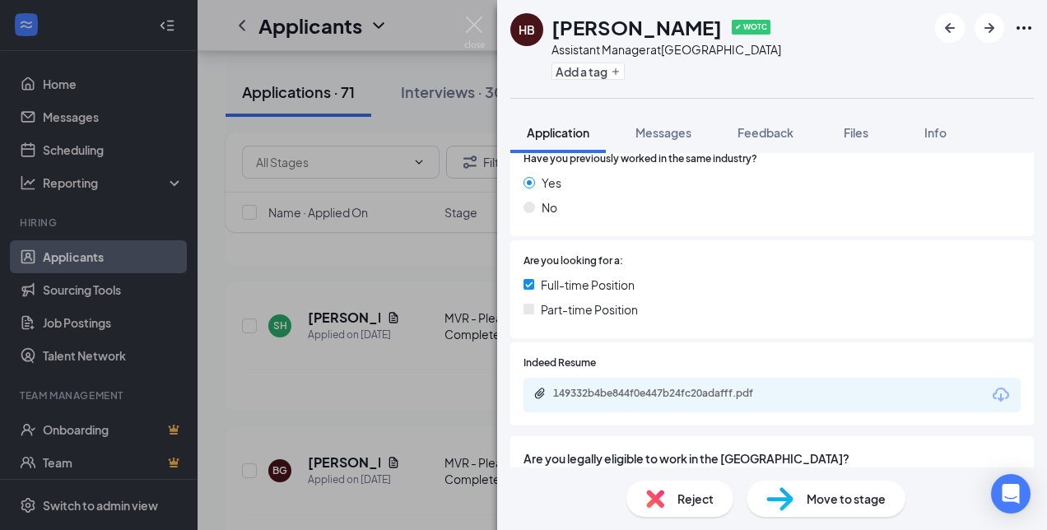
click at [993, 387] on icon "Download" at bounding box center [1001, 395] width 20 height 20
click at [956, 26] on icon "ArrowLeftNew" at bounding box center [950, 28] width 20 height 20
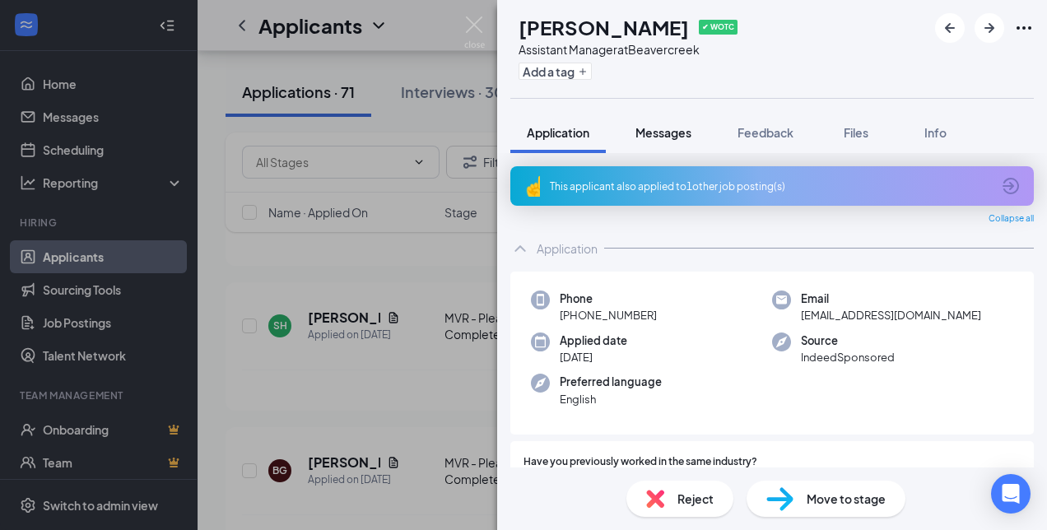
click at [672, 140] on div "Messages" at bounding box center [663, 132] width 56 height 16
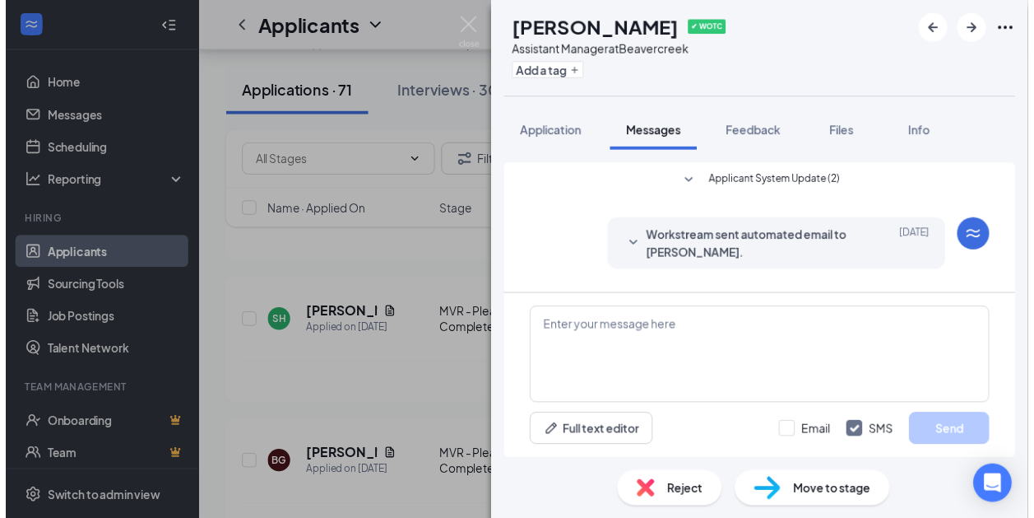
scroll to position [397, 0]
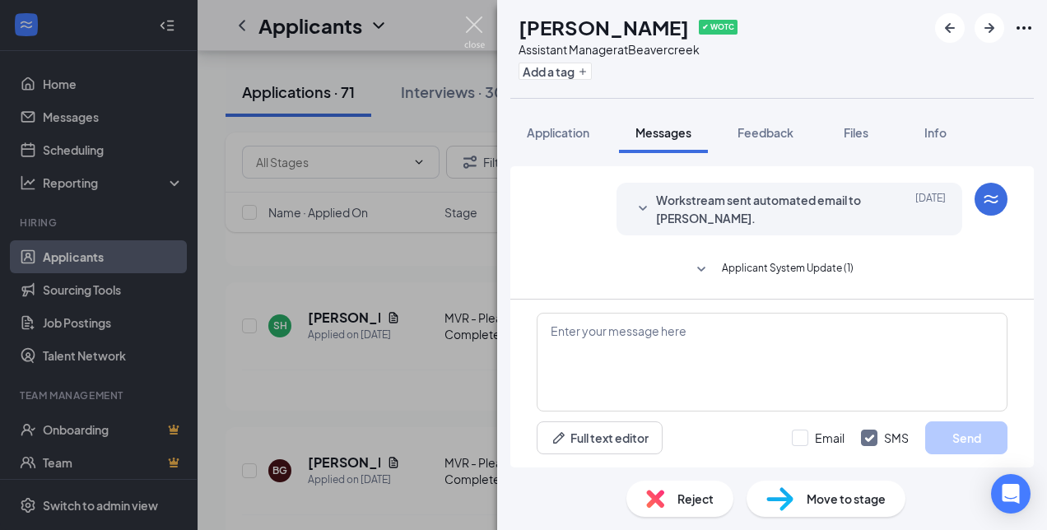
click at [477, 22] on img at bounding box center [474, 32] width 21 height 32
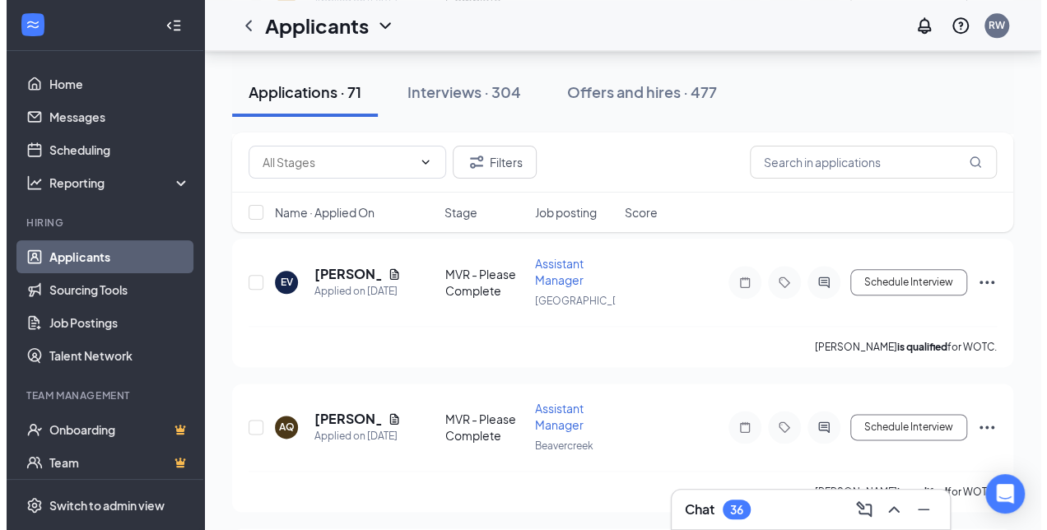
scroll to position [846, 0]
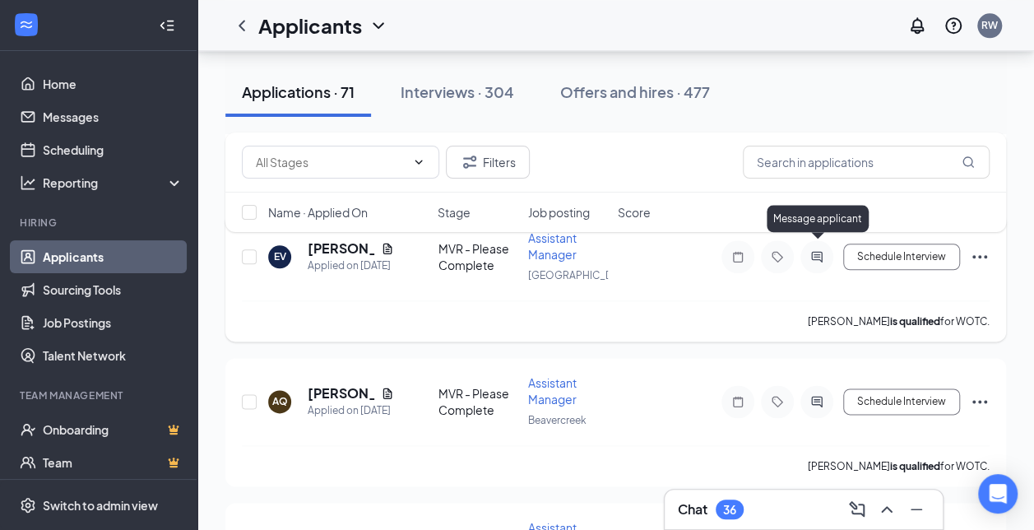
click at [815, 251] on icon "ActiveChat" at bounding box center [816, 256] width 11 height 11
